Goal: Task Accomplishment & Management: Manage account settings

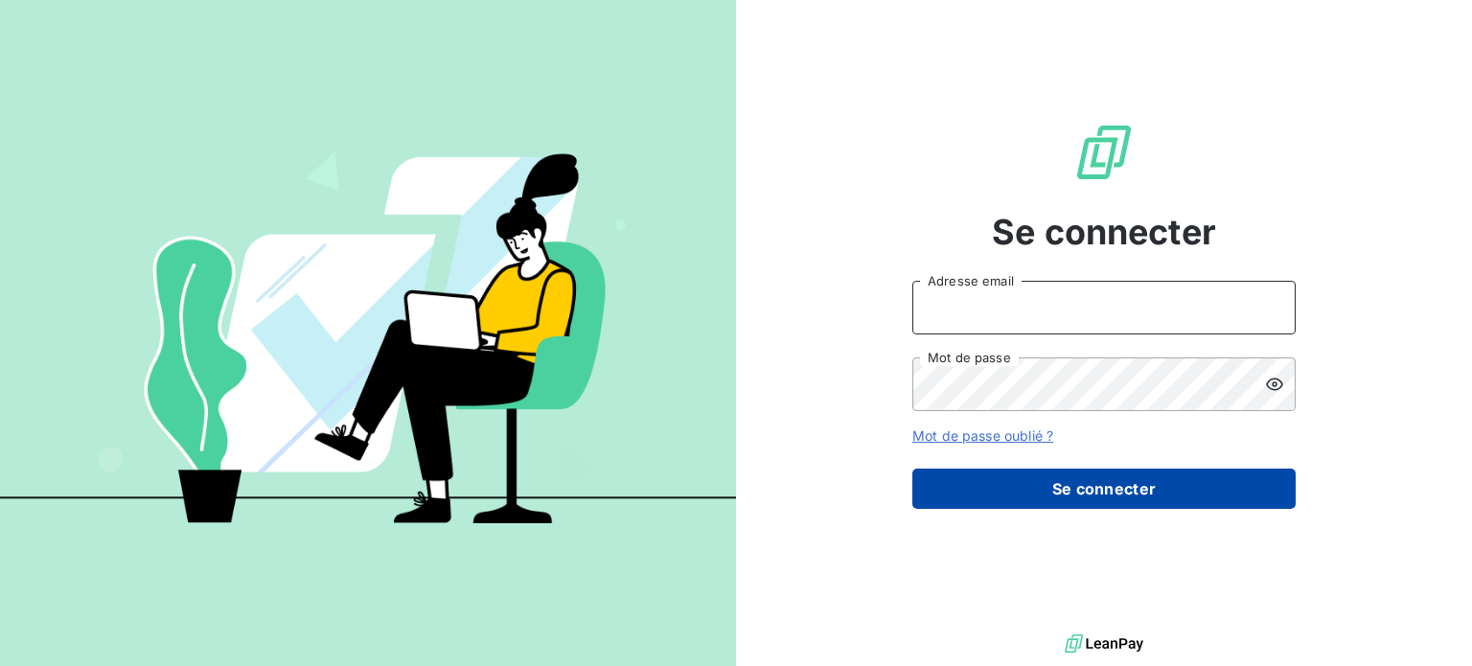
type input "[EMAIL_ADDRESS][DOMAIN_NAME]"
click at [1074, 486] on button "Se connecter" at bounding box center [1103, 489] width 383 height 40
